Goal: Find specific page/section: Find specific page/section

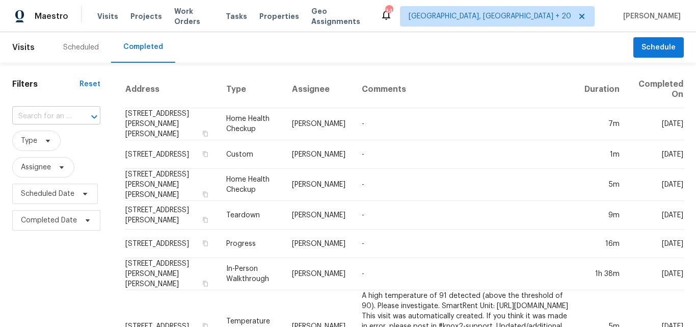
click at [55, 113] on input "text" at bounding box center [42, 117] width 60 height 16
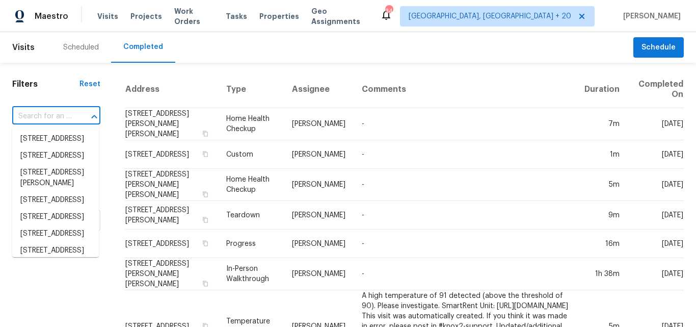
paste input "[STREET_ADDRESS]"
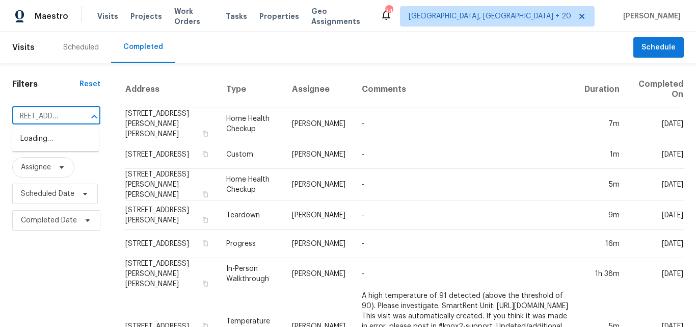
type input "[STREET_ADDRESS]"
click at [61, 142] on li "[STREET_ADDRESS]" at bounding box center [55, 138] width 87 height 17
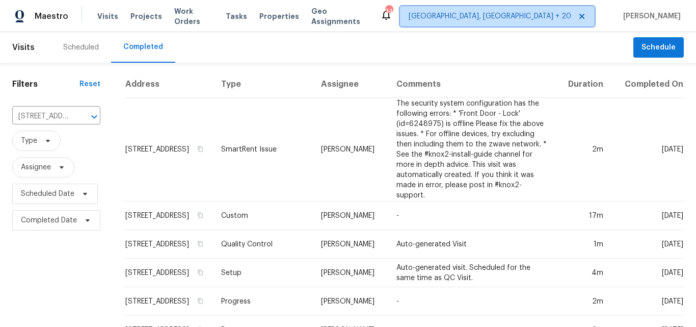
click at [542, 21] on span "[GEOGRAPHIC_DATA], [GEOGRAPHIC_DATA] + 20" at bounding box center [490, 16] width 163 height 10
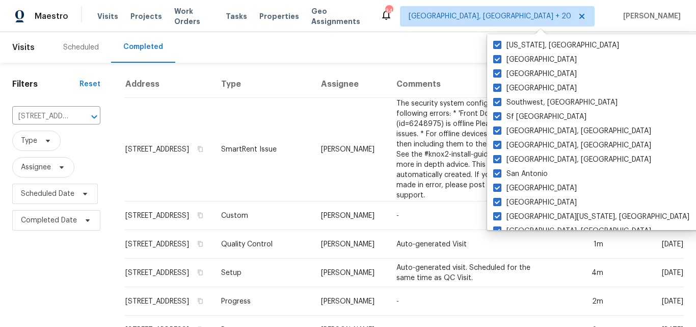
click at [402, 56] on div "Scheduled Completed" at bounding box center [342, 47] width 583 height 31
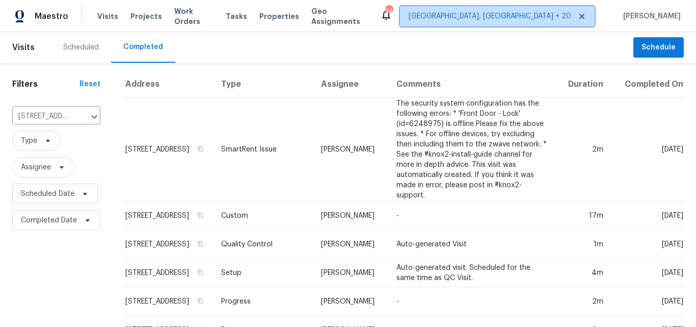
click at [531, 20] on span "[GEOGRAPHIC_DATA], [GEOGRAPHIC_DATA] + 20" at bounding box center [490, 16] width 163 height 10
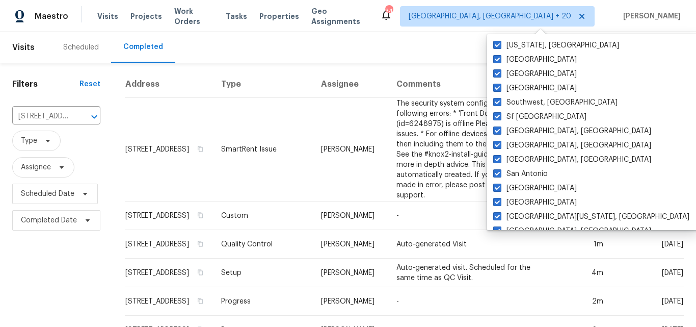
click at [272, 67] on div "Filters Reset [STREET_ADDRESS] ​ Type Assignee Scheduled Date Completed Date Ad…" at bounding box center [348, 250] width 696 height 375
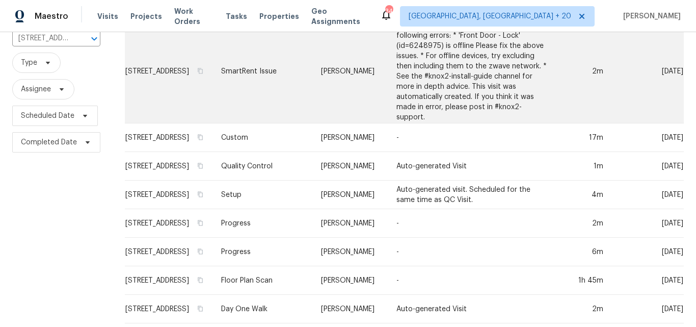
scroll to position [129, 0]
